Goal: Task Accomplishment & Management: Manage account settings

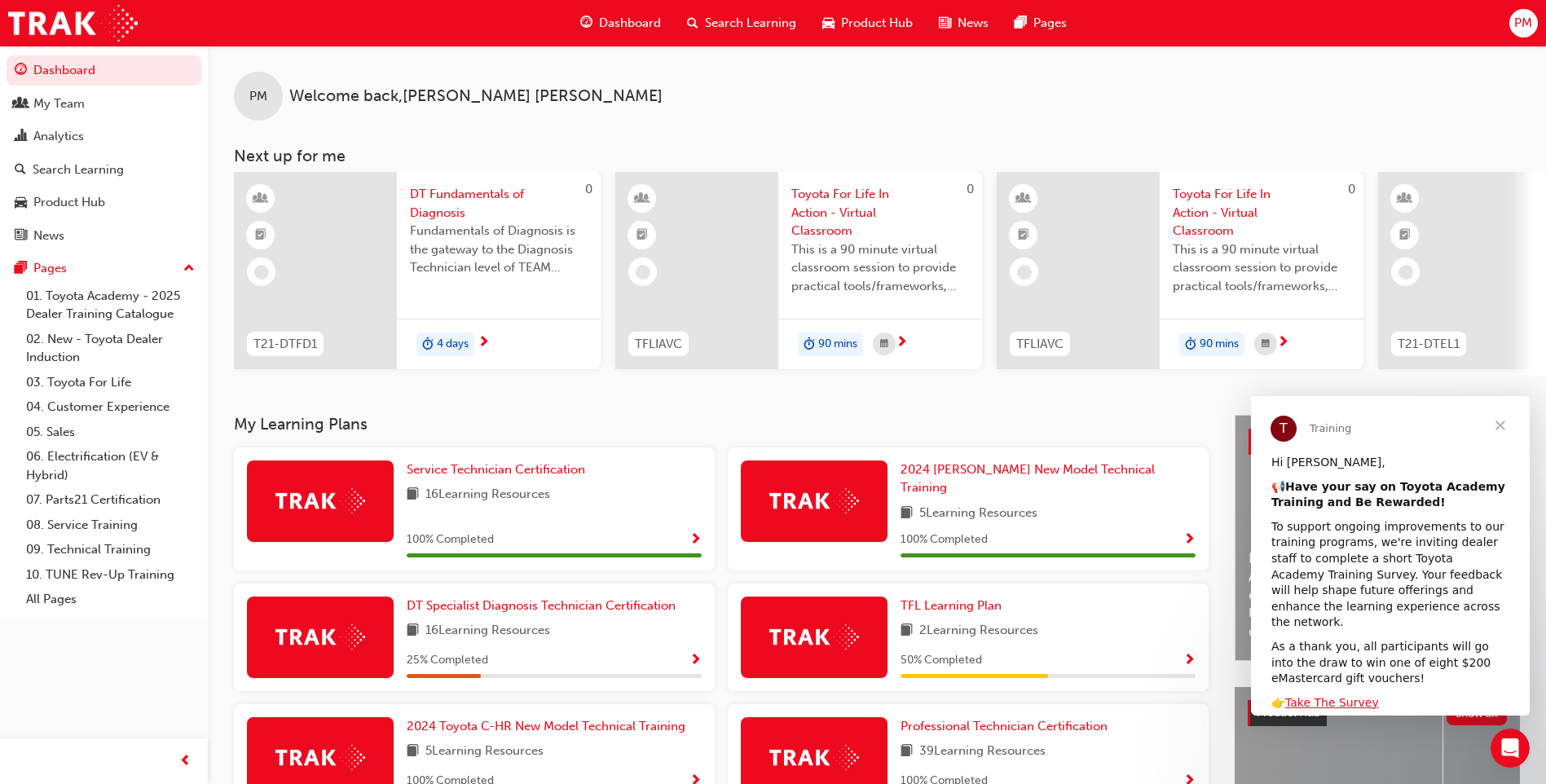
click at [1501, 422] on span "Close" at bounding box center [1500, 426] width 59 height 59
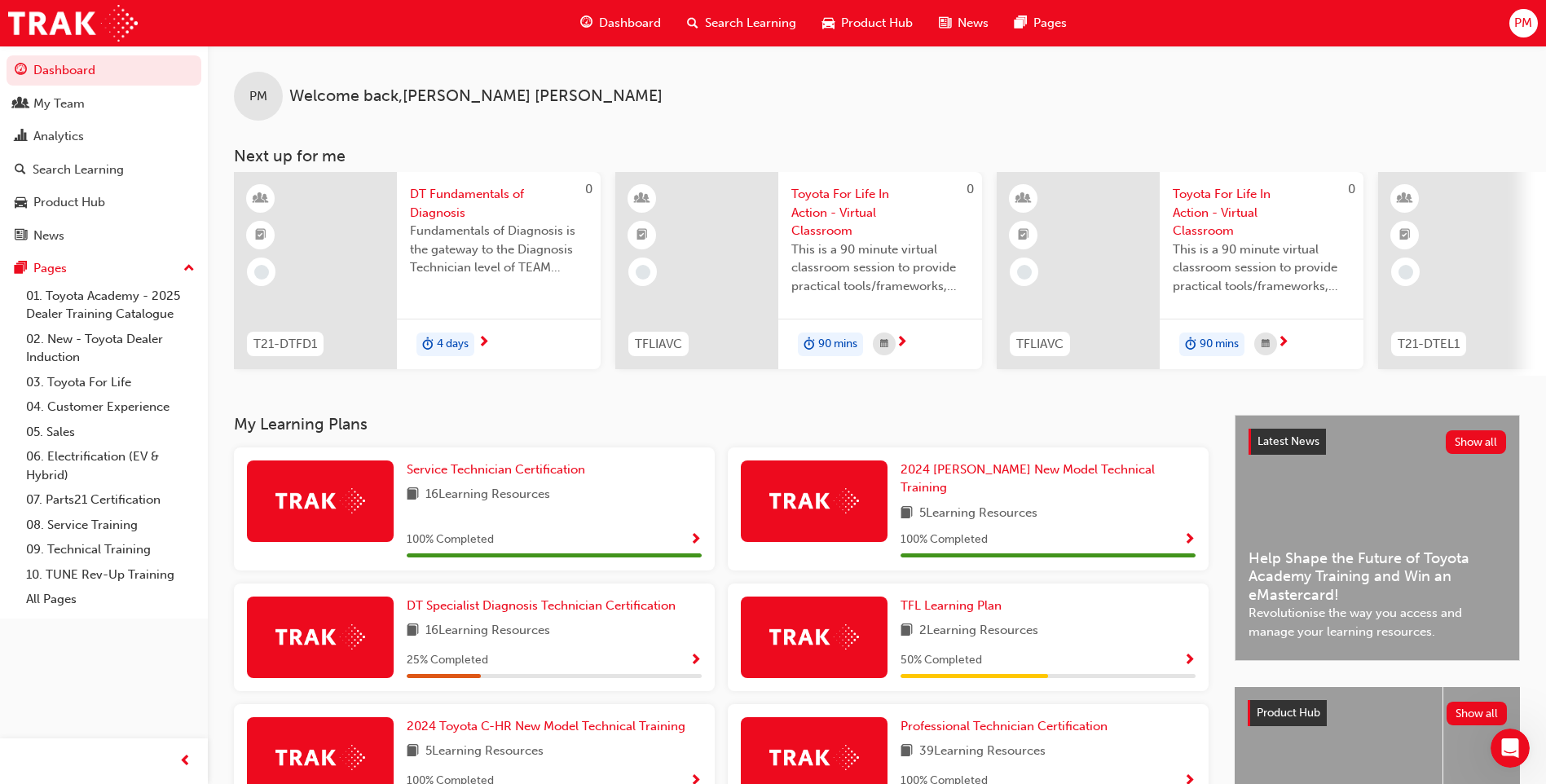
click at [1516, 23] on span "PM" at bounding box center [1523, 23] width 18 height 19
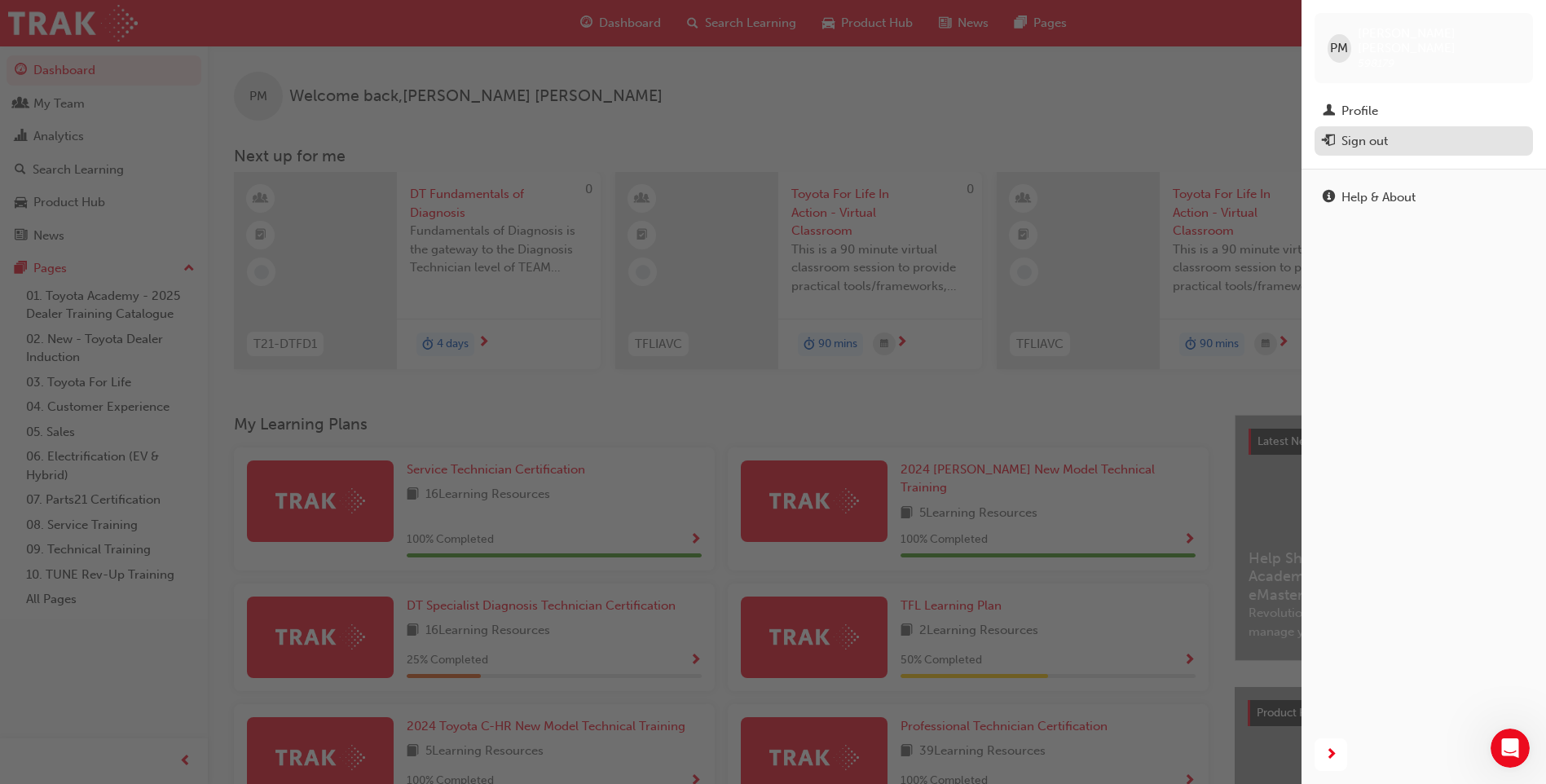
click at [1401, 132] on div "Sign out" at bounding box center [1424, 142] width 202 height 20
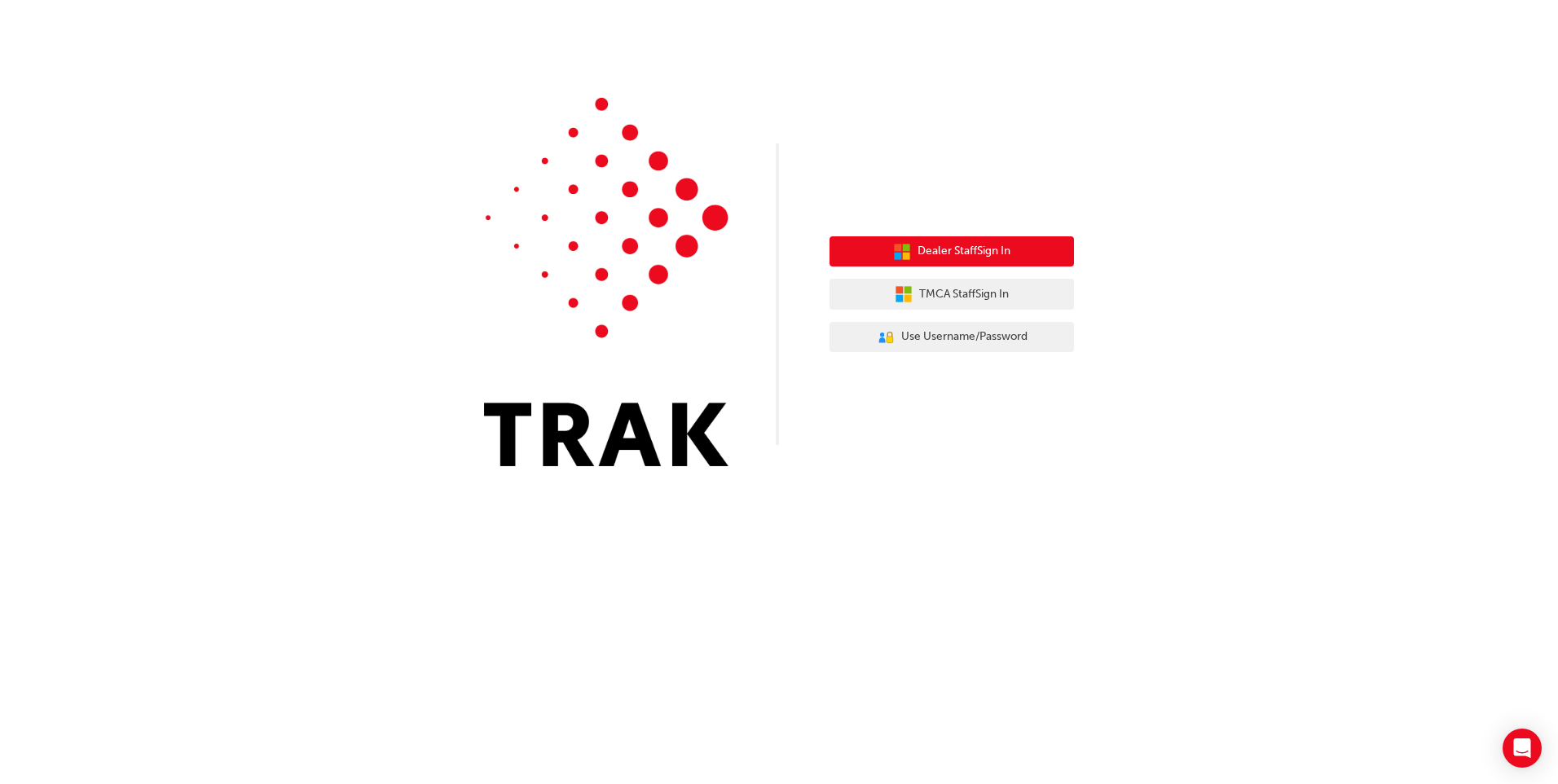
click at [928, 256] on span "Dealer Staff Sign In" at bounding box center [964, 251] width 93 height 19
